Goal: Information Seeking & Learning: Check status

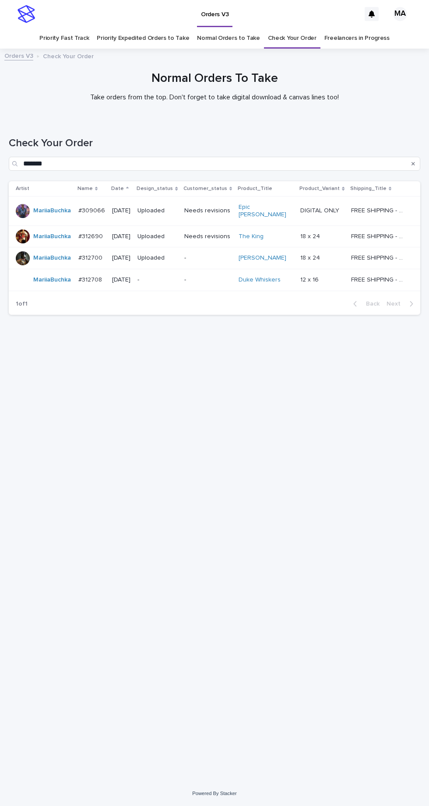
scroll to position [28, 0]
click at [287, 28] on link "Check Your Order" at bounding box center [292, 38] width 49 height 21
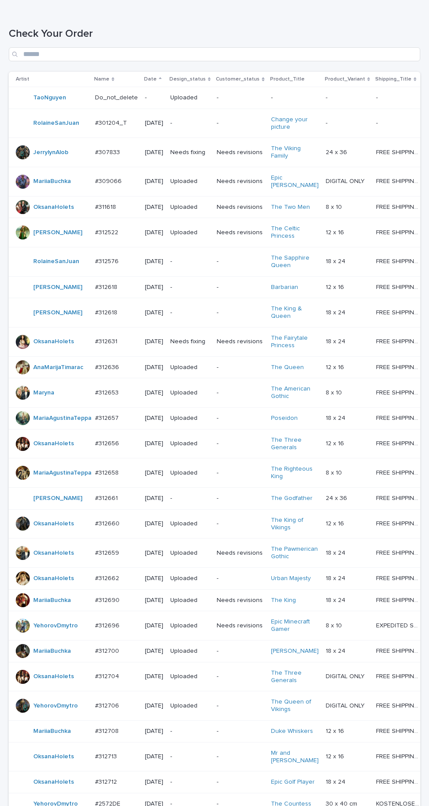
scroll to position [242, 0]
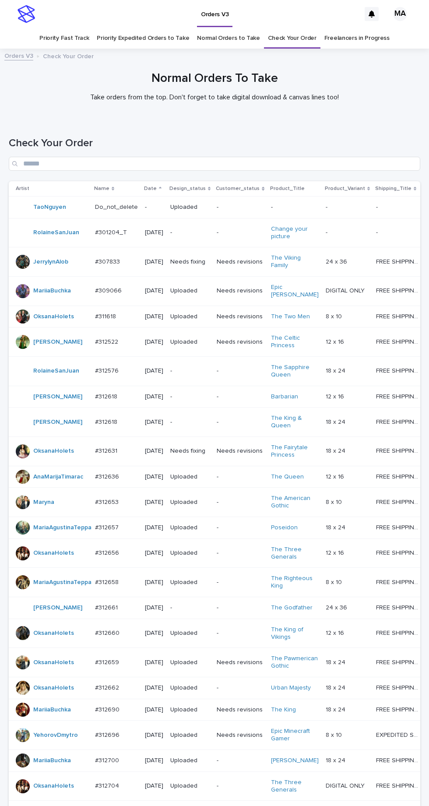
scroll to position [242, 0]
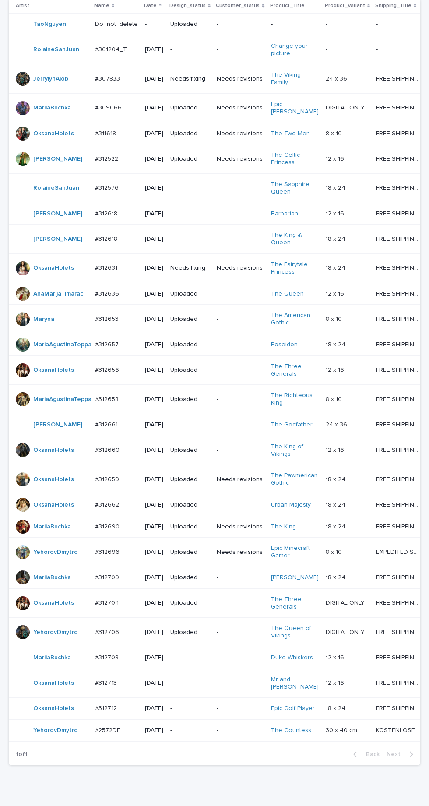
scroll to position [242, 0]
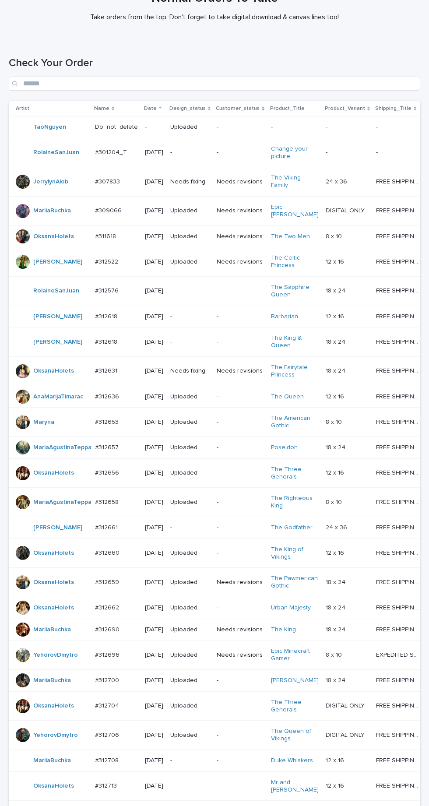
scroll to position [242, 0]
